Goal: Navigation & Orientation: Find specific page/section

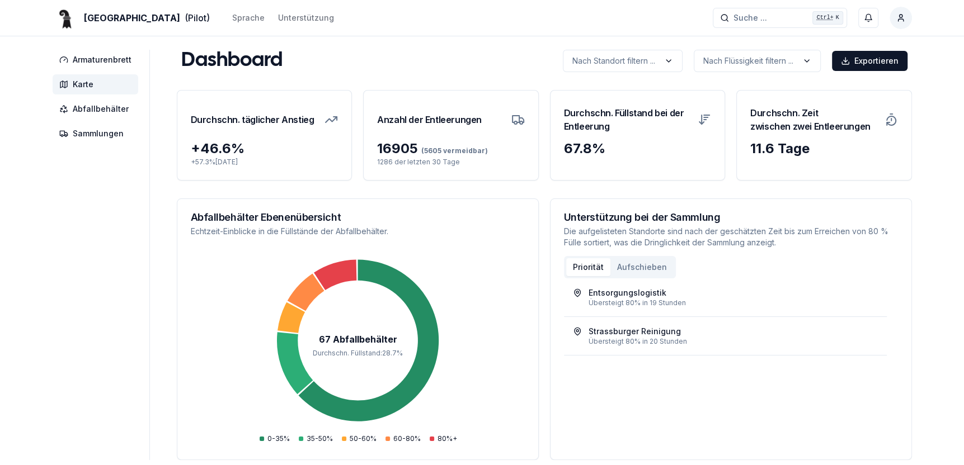
click at [74, 85] on span "Karte" at bounding box center [83, 84] width 21 height 11
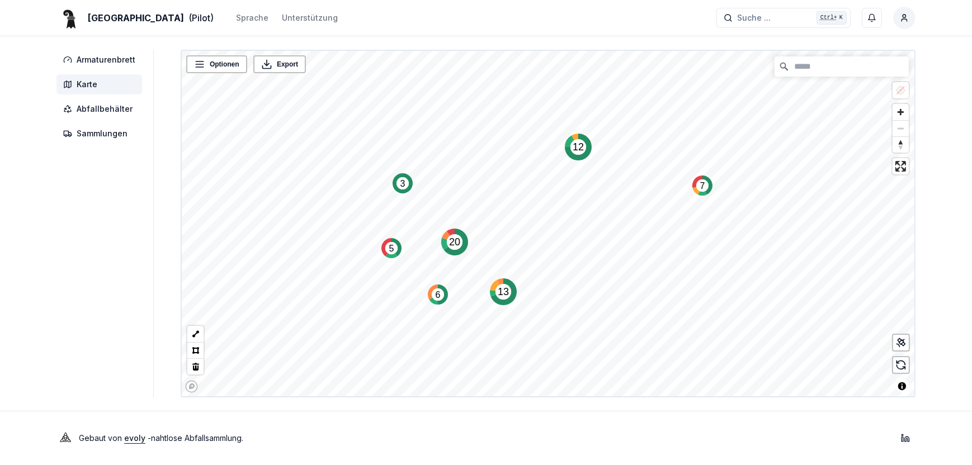
click at [576, 158] on icon "Map marker" at bounding box center [578, 147] width 27 height 27
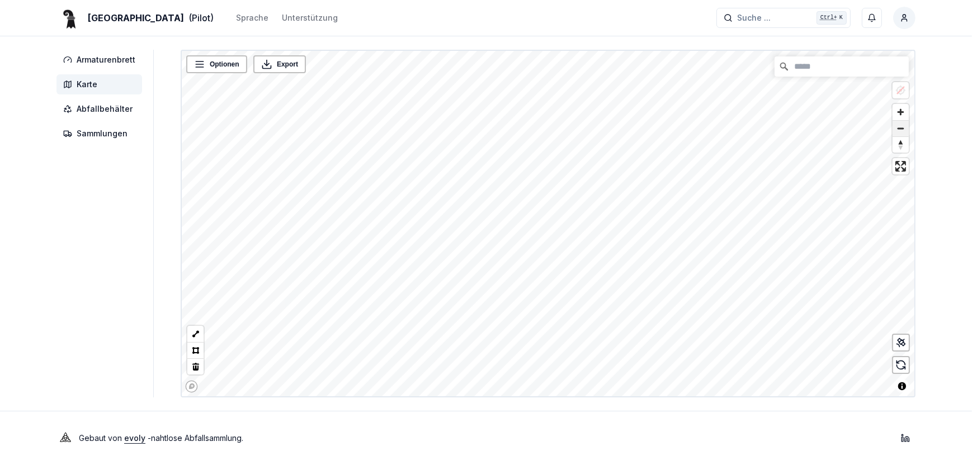
click at [901, 129] on span "Zoom out" at bounding box center [901, 129] width 16 height 16
click at [631, 0] on html "Basel (Pilot) Sprache Unterstützung Suche ... Suche ... Ctrl+ K [PERSON_NAME] A…" at bounding box center [486, 232] width 972 height 465
click at [582, 0] on html "Basel (Pilot) Sprache Unterstützung Suche ... Suche ... Ctrl+ K [PERSON_NAME] A…" at bounding box center [486, 232] width 972 height 465
click at [602, 36] on div "Basel (Pilot) Sprache Unterstützung Suche ... Suche ... Ctrl+ K [PERSON_NAME] A…" at bounding box center [486, 232] width 972 height 465
click at [576, 340] on text "4" at bounding box center [578, 342] width 5 height 10
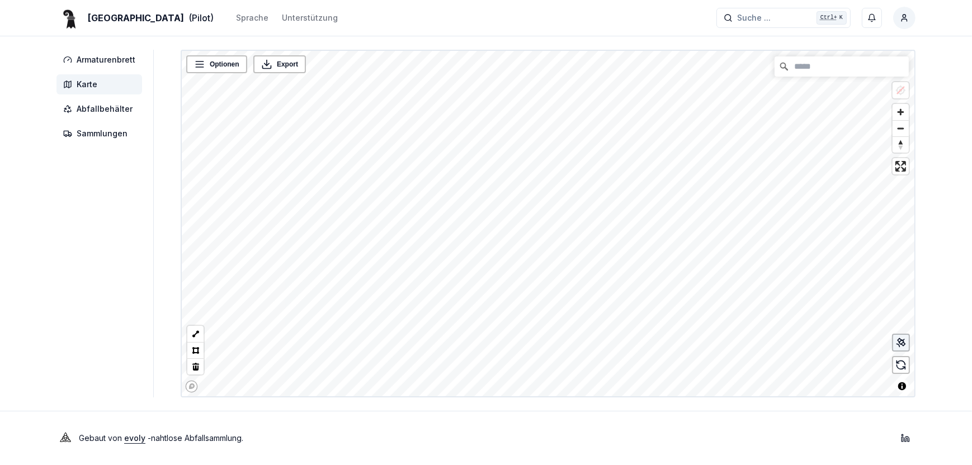
click at [905, 335] on div "Optionen Export © Mapbox © OpenStreetMap Improve this map" at bounding box center [548, 224] width 735 height 348
click at [466, 465] on html "Basel (Pilot) Sprache Unterstützung Suche ... Suche ... Ctrl+ K [PERSON_NAME] A…" at bounding box center [486, 232] width 972 height 465
click at [498, 465] on html "Basel (Pilot) Sprache Unterstützung Suche ... Suche ... Ctrl+ K [PERSON_NAME] A…" at bounding box center [486, 232] width 972 height 465
click at [521, 465] on html "Basel (Pilot) Sprache Unterstützung Suche ... Suche ... Ctrl+ K [PERSON_NAME] A…" at bounding box center [486, 232] width 972 height 465
click at [547, 465] on html "Basel (Pilot) Sprache Unterstützung Suche ... Suche ... Ctrl+ K [PERSON_NAME] A…" at bounding box center [486, 232] width 972 height 465
